Goal: Navigation & Orientation: Find specific page/section

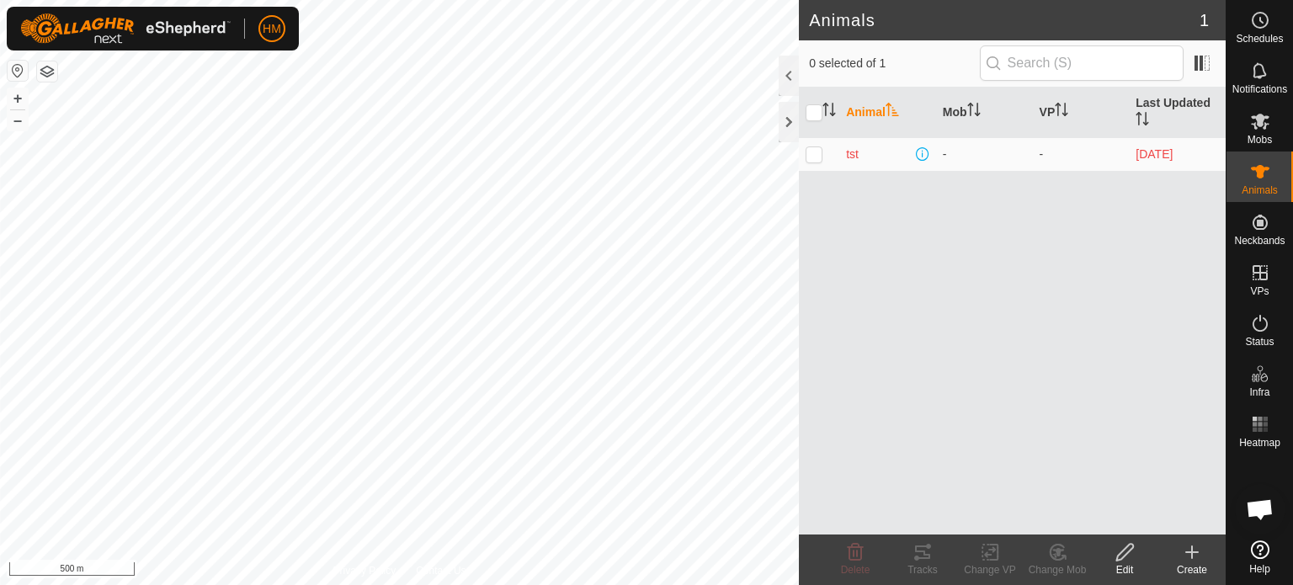
click at [50, 67] on button "button" at bounding box center [47, 71] width 20 height 20
click at [18, 124] on button "–" at bounding box center [18, 120] width 20 height 20
click at [1258, 119] on icon at bounding box center [1260, 122] width 19 height 16
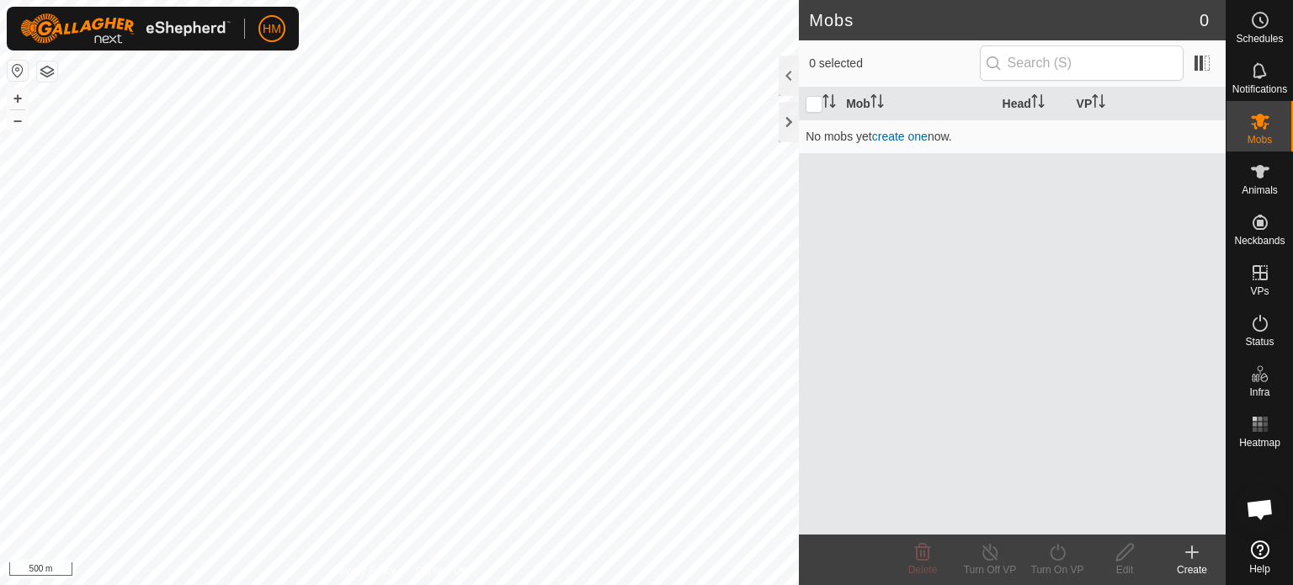
click at [1258, 119] on icon at bounding box center [1260, 122] width 19 height 16
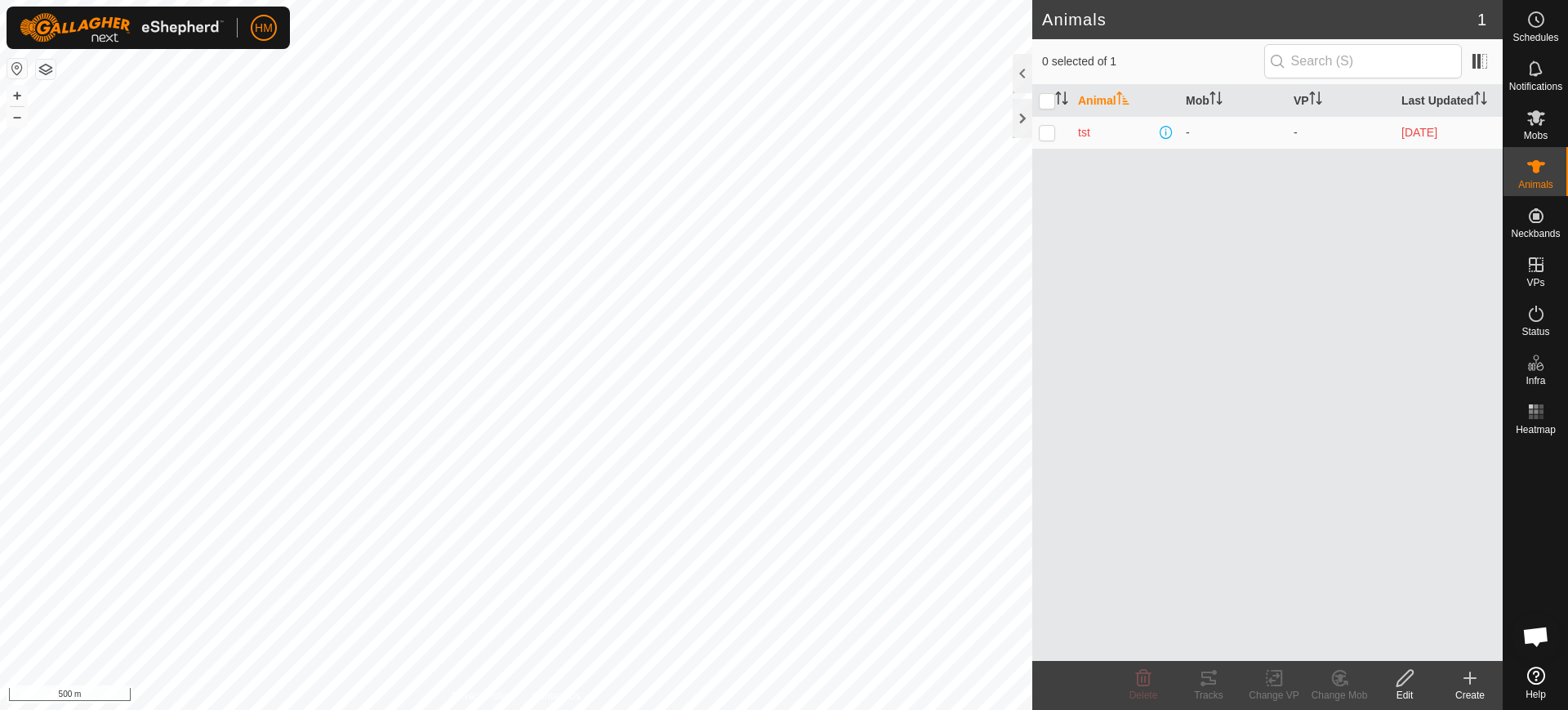
click at [1534, 629] on span "Open chat" at bounding box center [1536, 638] width 27 height 23
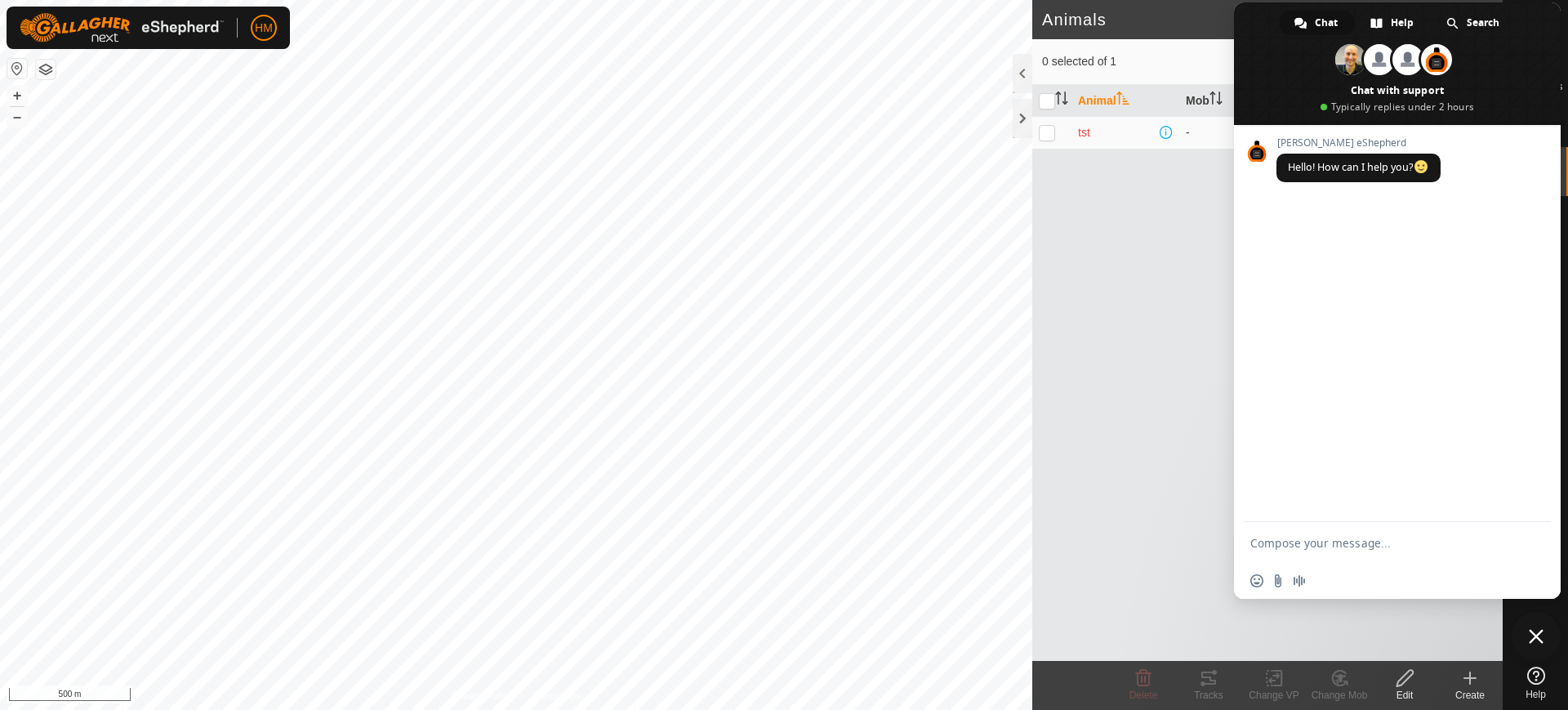
click at [1558, 14] on span at bounding box center [1397, 64] width 327 height 122
